Goal: Transaction & Acquisition: Book appointment/travel/reservation

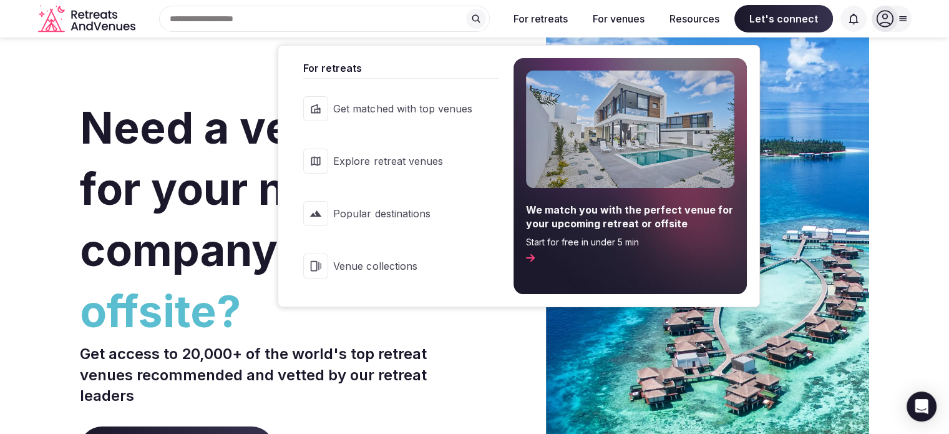
click at [371, 207] on span "Popular destinations" at bounding box center [402, 214] width 138 height 14
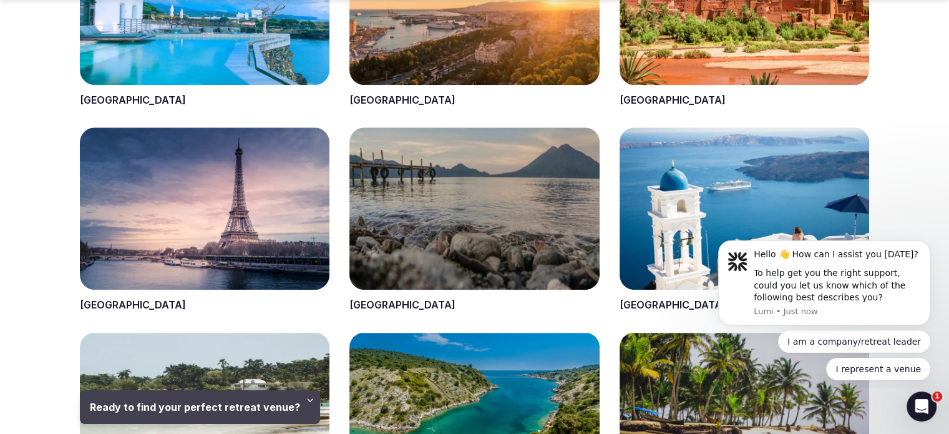
click at [647, 308] on span at bounding box center [745, 219] width 250 height 185
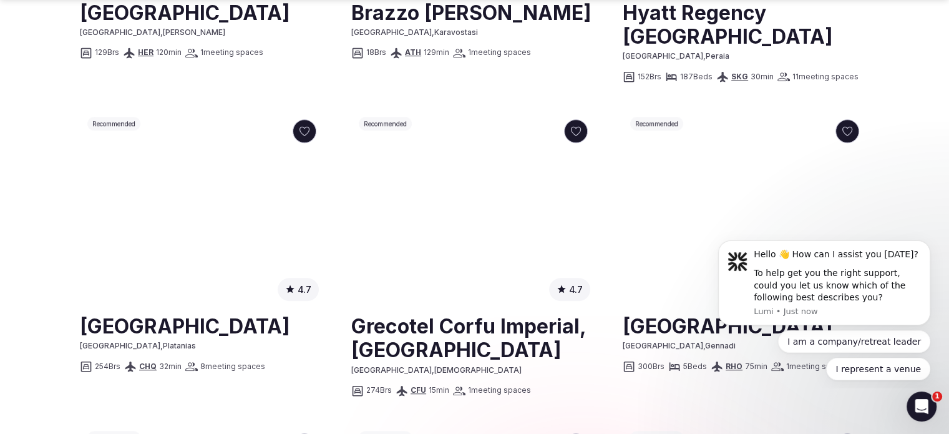
scroll to position [936, 0]
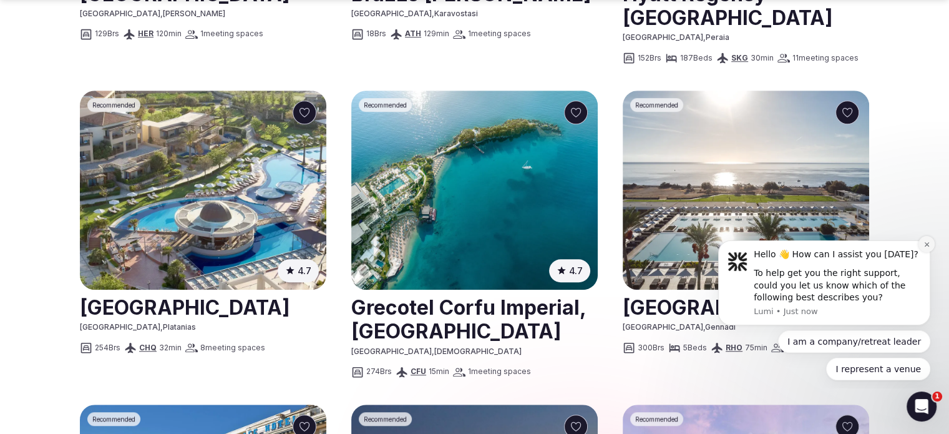
click at [925, 243] on icon "Dismiss notification" at bounding box center [926, 244] width 7 height 7
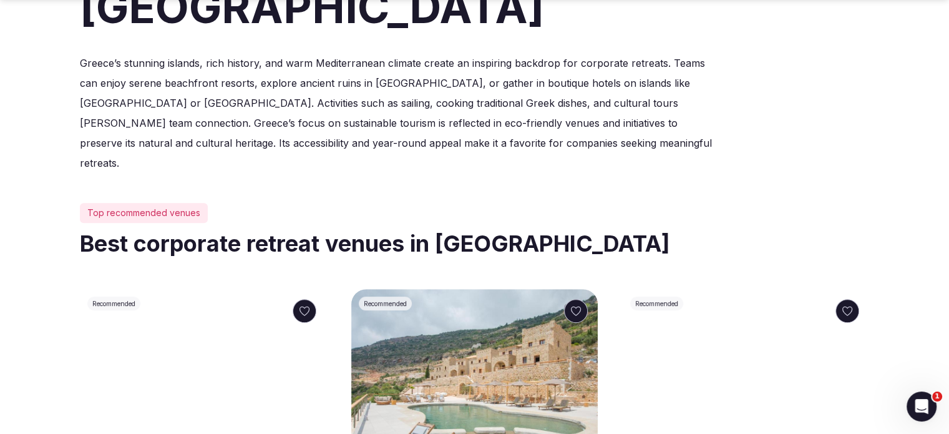
scroll to position [499, 0]
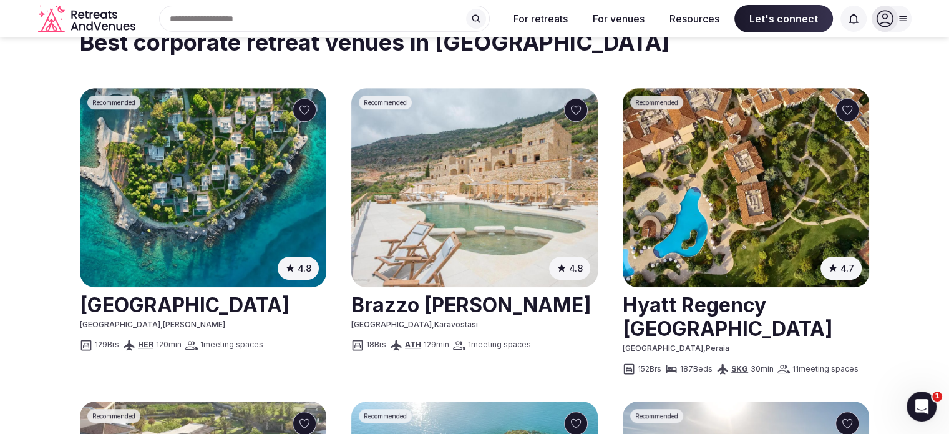
scroll to position [561, 0]
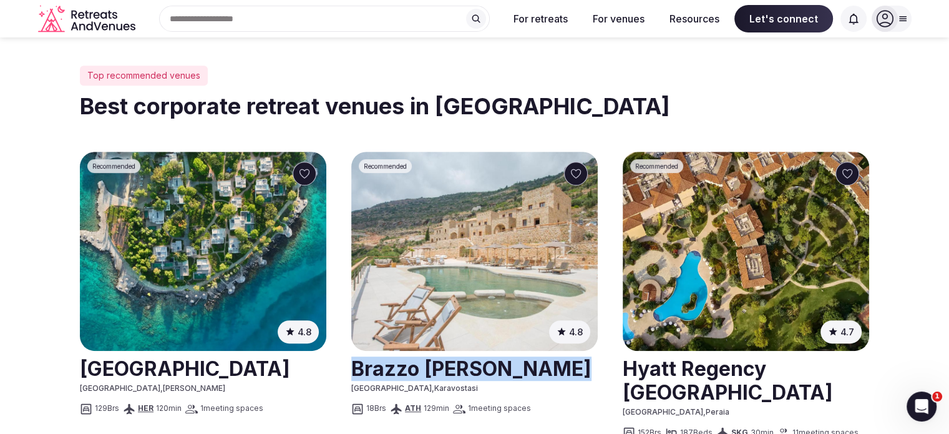
drag, startPoint x: 339, startPoint y: 285, endPoint x: 457, endPoint y: 284, distance: 117.9
click at [422, 352] on link at bounding box center [474, 367] width 246 height 31
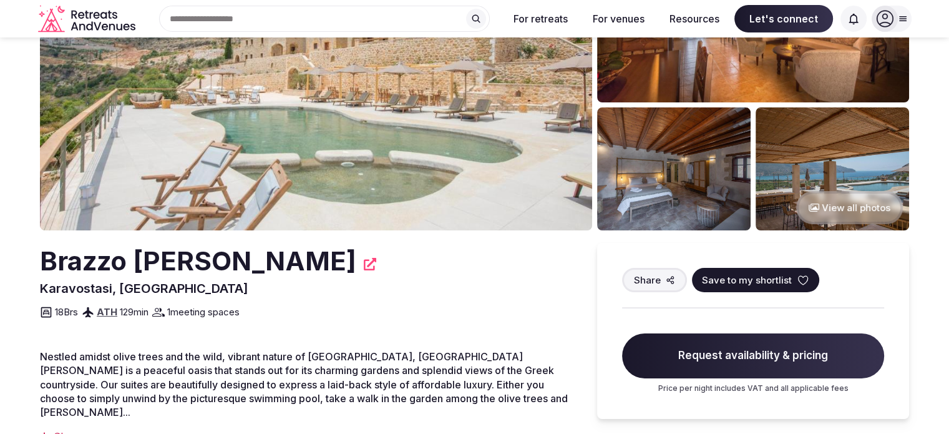
scroll to position [62, 0]
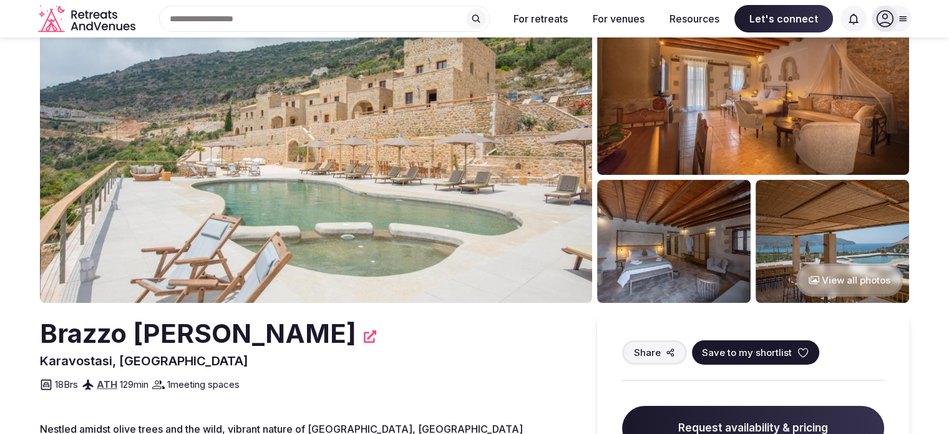
click at [547, 199] on img at bounding box center [316, 151] width 552 height 303
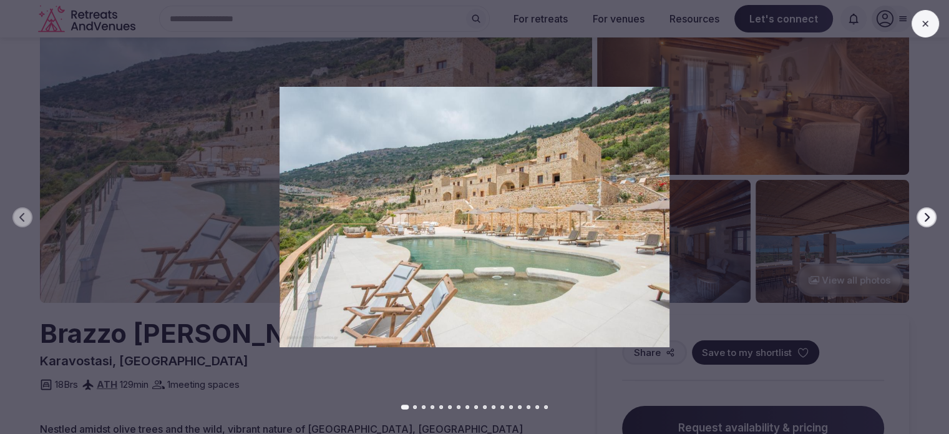
click at [919, 218] on button "Next slide" at bounding box center [926, 217] width 20 height 20
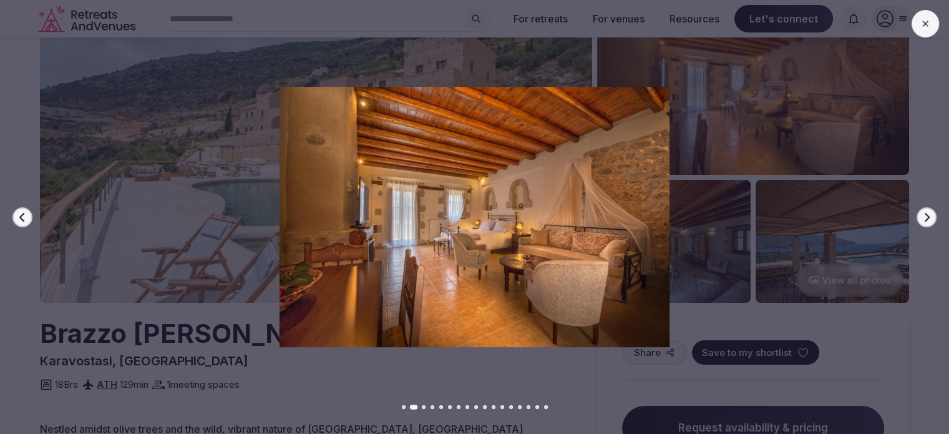
click at [919, 218] on button "Next slide" at bounding box center [926, 217] width 20 height 20
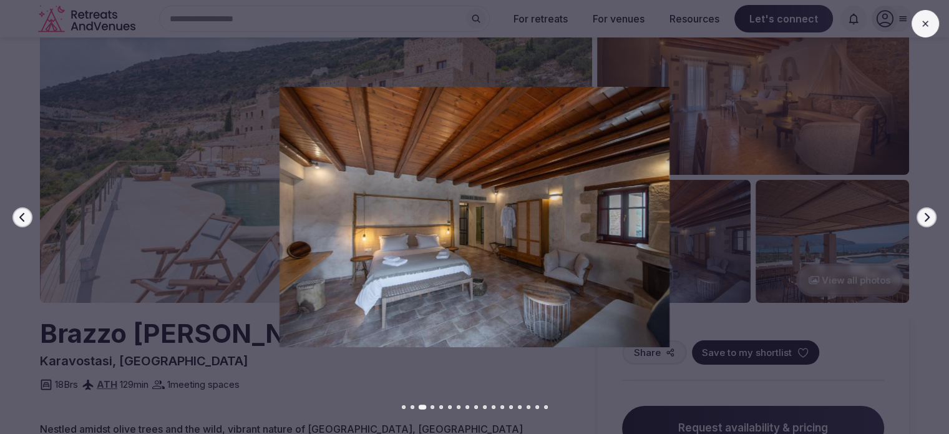
click at [919, 218] on button "Next slide" at bounding box center [926, 217] width 20 height 20
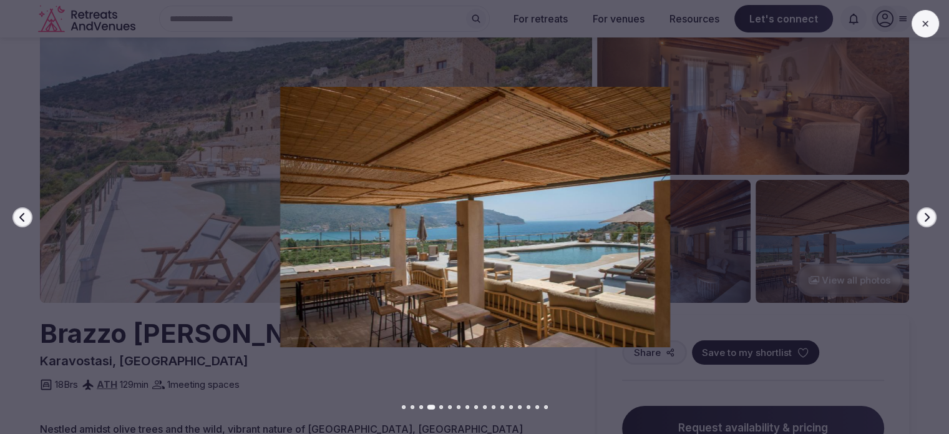
drag, startPoint x: 919, startPoint y: 218, endPoint x: 897, endPoint y: 100, distance: 119.3
click at [897, 100] on div "Previous slide Next slide" at bounding box center [474, 217] width 949 height 434
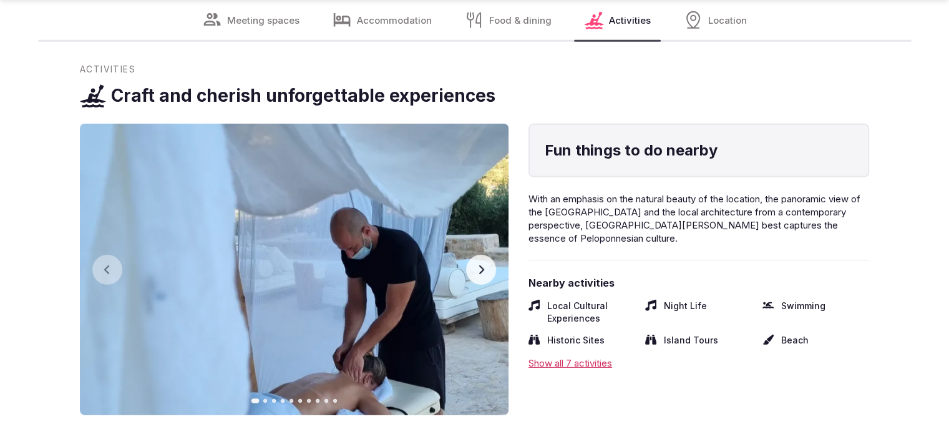
scroll to position [3618, 0]
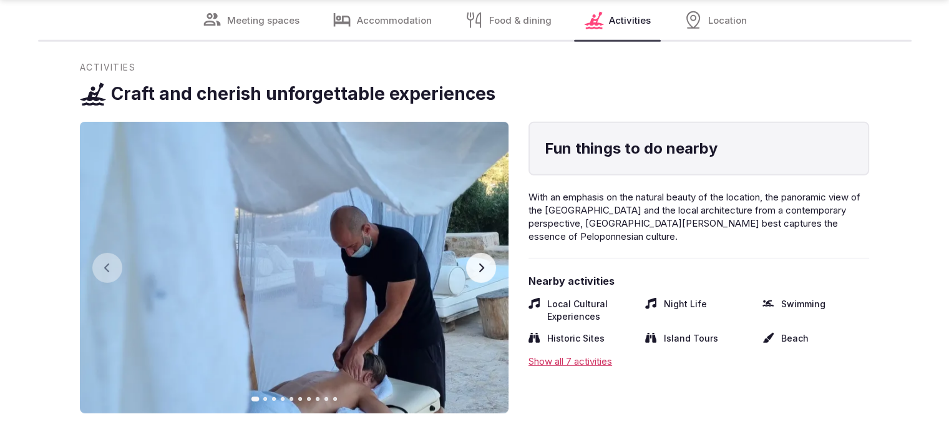
click at [476, 259] on button "Next slide" at bounding box center [481, 268] width 30 height 30
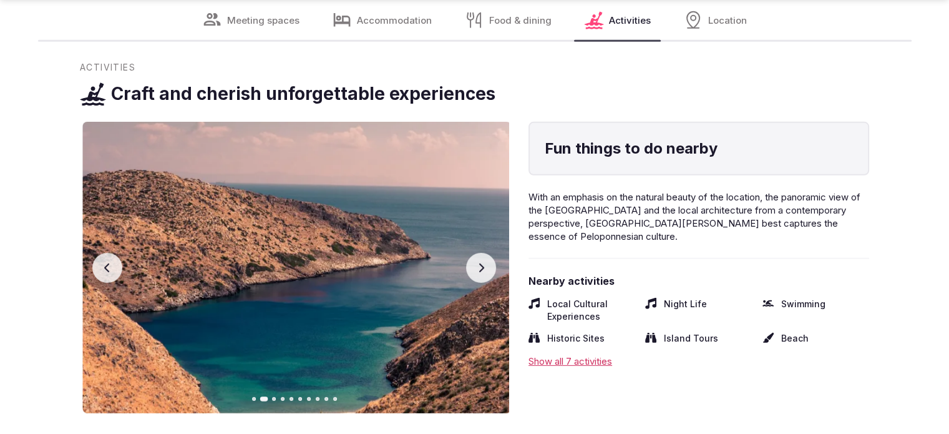
click at [476, 259] on button "Next slide" at bounding box center [481, 268] width 30 height 30
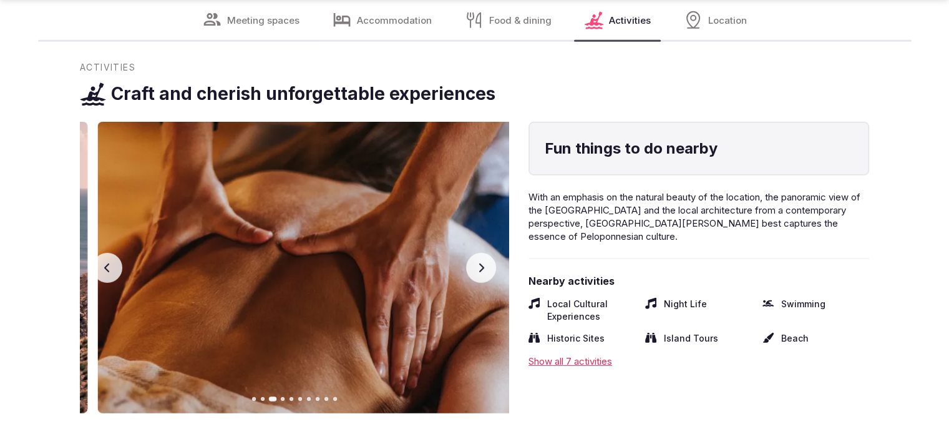
click at [432, 272] on img at bounding box center [312, 267] width 429 height 291
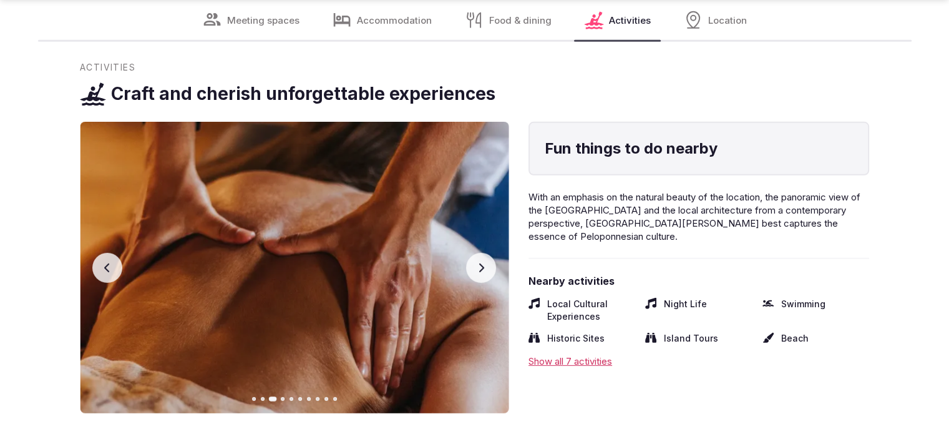
click at [432, 272] on img at bounding box center [294, 267] width 429 height 291
click at [496, 275] on img at bounding box center [294, 267] width 429 height 291
click at [489, 275] on button "Next slide" at bounding box center [481, 268] width 30 height 30
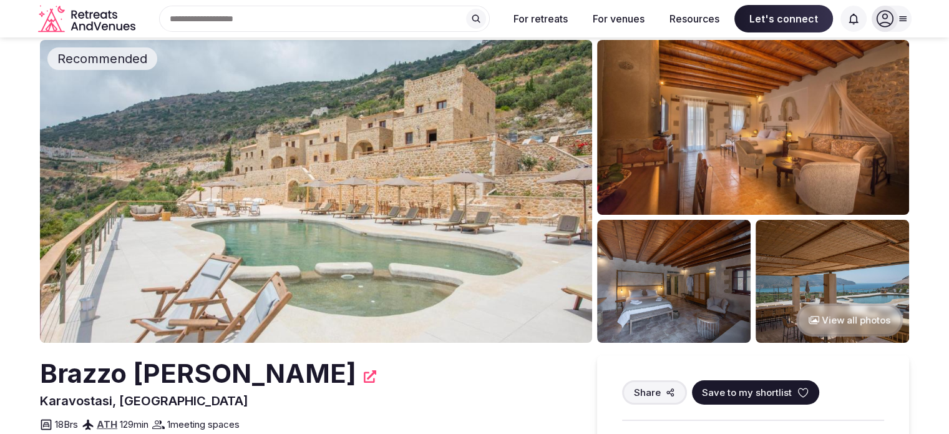
scroll to position [0, 0]
